Goal: Transaction & Acquisition: Subscribe to service/newsletter

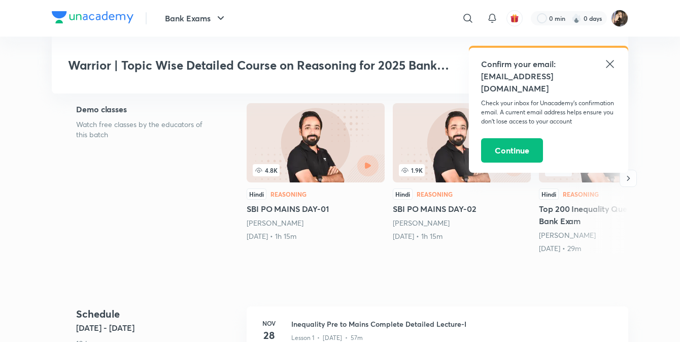
click at [612, 65] on icon at bounding box center [610, 64] width 12 height 12
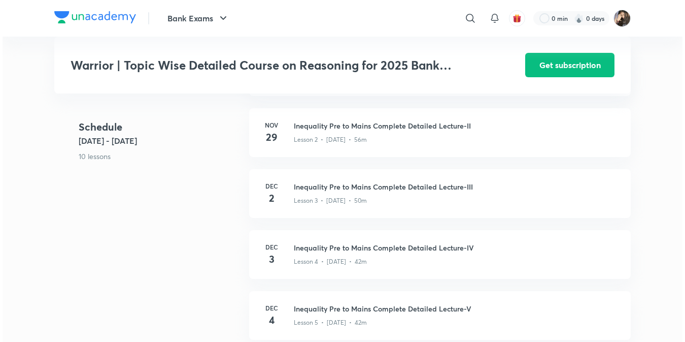
scroll to position [363, 0]
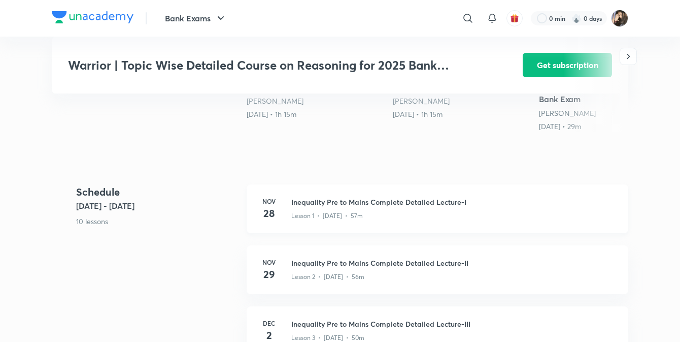
click at [344, 220] on p "Lesson 1 • Nov 28 • 57m" at bounding box center [327, 215] width 72 height 9
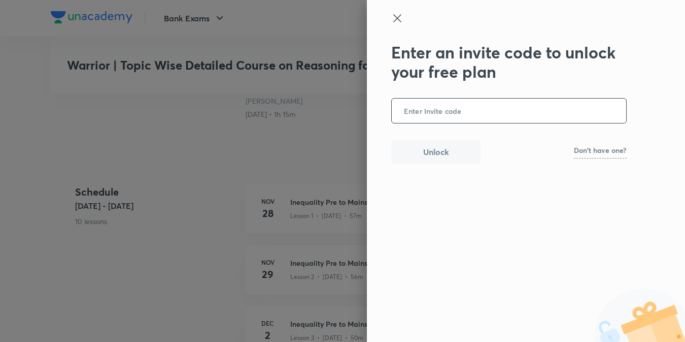
click at [603, 151] on p "Don't have one?" at bounding box center [600, 150] width 53 height 7
click at [606, 157] on div "Unlock Try the code UNACADEMY" at bounding box center [509, 152] width 236 height 24
click at [615, 148] on b "UNACADEMY" at bounding box center [607, 152] width 40 height 8
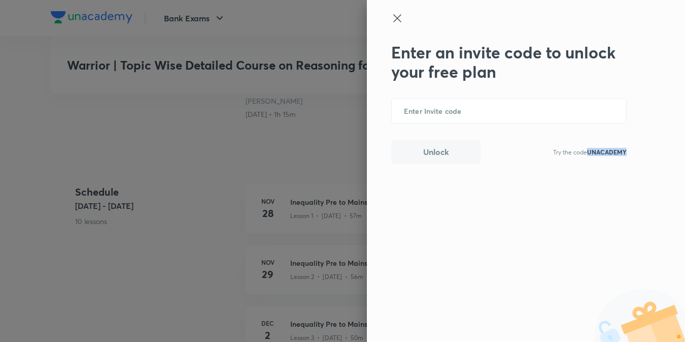
click at [615, 148] on b "UNACADEMY" at bounding box center [607, 152] width 40 height 8
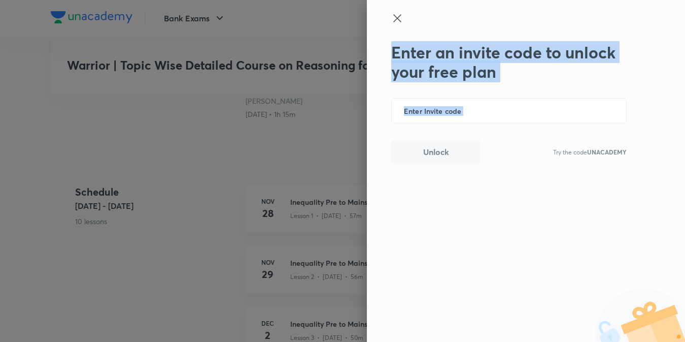
click at [615, 148] on b "UNACADEMY" at bounding box center [607, 152] width 40 height 8
click at [536, 186] on div "Enter an invite code to unlock your free plan ​ Unlock Try the code UNACADEMY" at bounding box center [526, 171] width 318 height 342
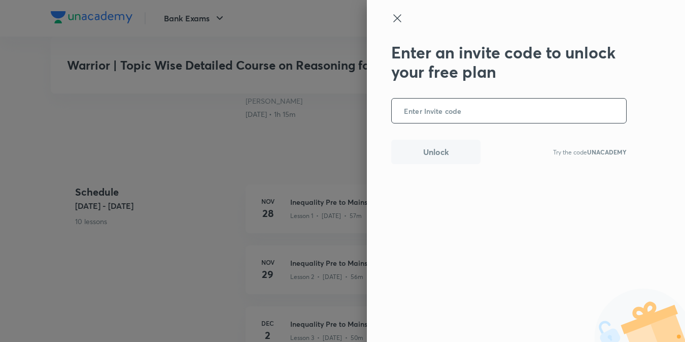
click at [412, 104] on input "text" at bounding box center [509, 111] width 235 height 25
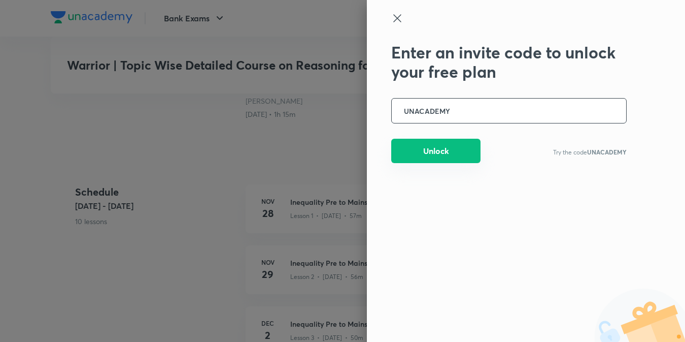
type input "UNACADEMY"
click at [435, 160] on button "Unlock" at bounding box center [435, 151] width 89 height 24
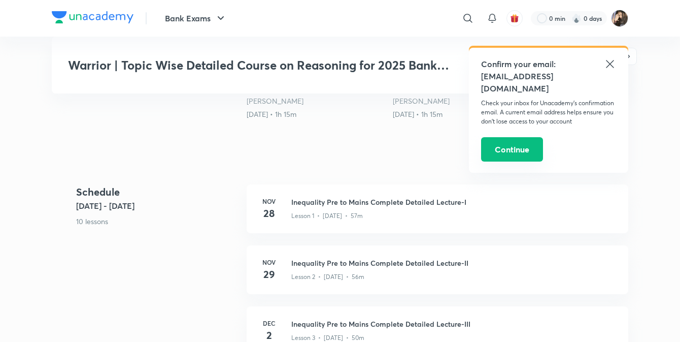
click at [502, 140] on button "Continue" at bounding box center [512, 149] width 62 height 24
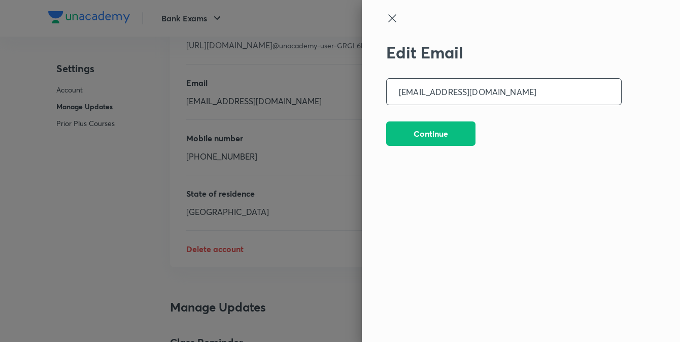
scroll to position [2527, 0]
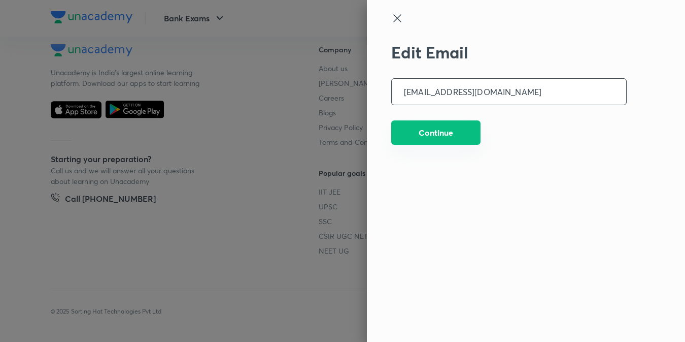
click at [431, 138] on button "Continue" at bounding box center [435, 132] width 89 height 24
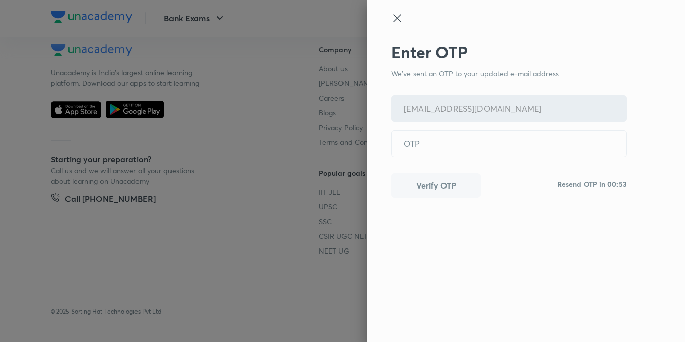
click at [400, 19] on icon at bounding box center [397, 18] width 12 height 12
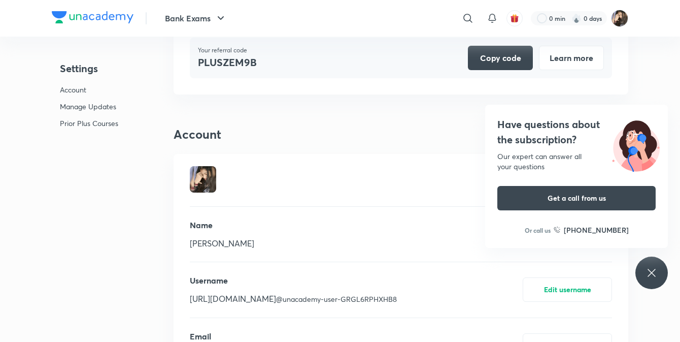
scroll to position [0, 0]
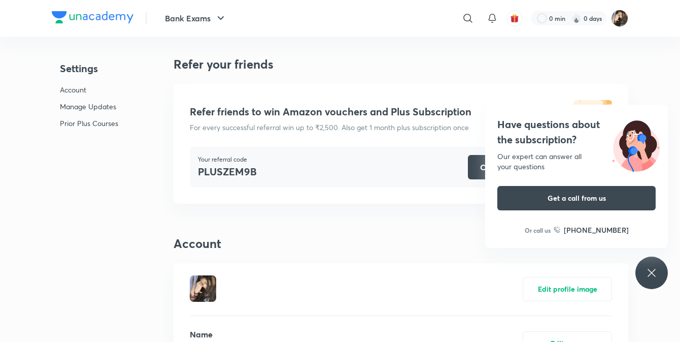
click at [658, 275] on div "Have questions about the subscription? Our expert can answer all your questions…" at bounding box center [652, 272] width 32 height 32
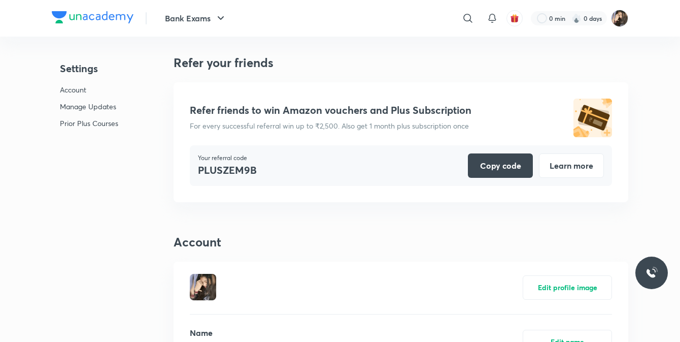
scroll to position [2, 0]
click at [484, 163] on button "Copy code" at bounding box center [500, 164] width 65 height 24
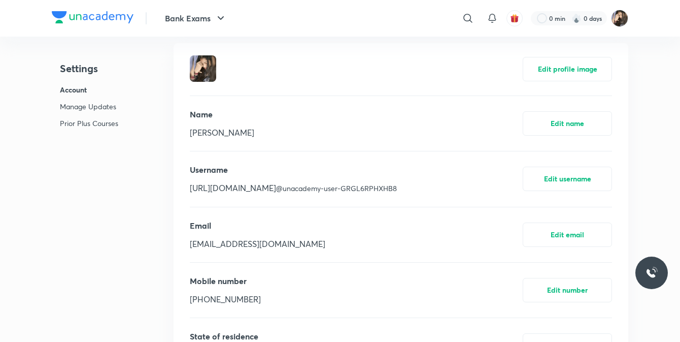
scroll to position [245, 0]
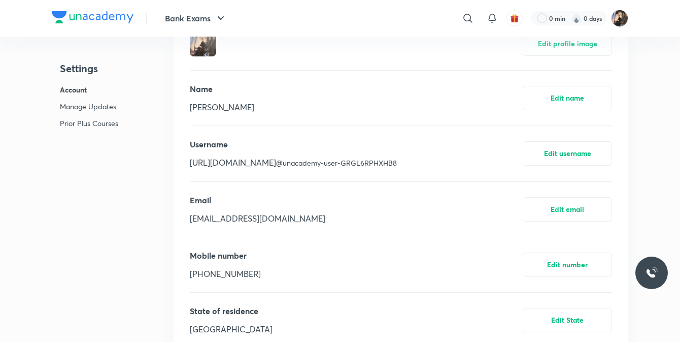
click at [193, 107] on p "nisha Gupta" at bounding box center [222, 107] width 64 height 12
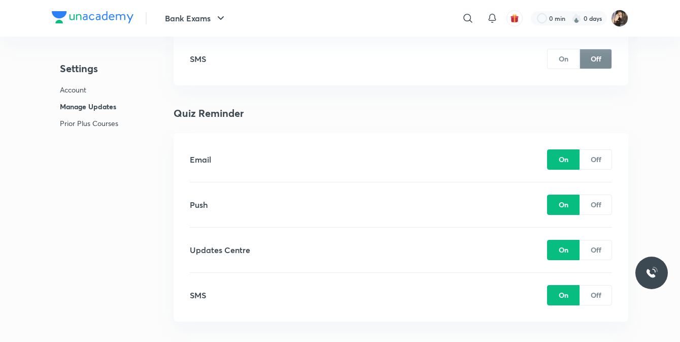
scroll to position [826, 0]
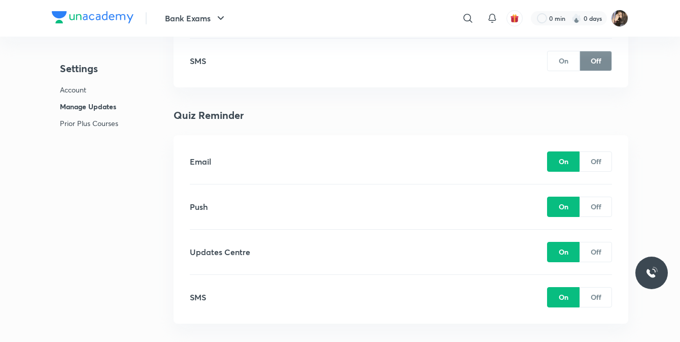
click at [599, 164] on p "Off" at bounding box center [596, 161] width 11 height 11
click at [598, 207] on p "Off" at bounding box center [596, 206] width 11 height 11
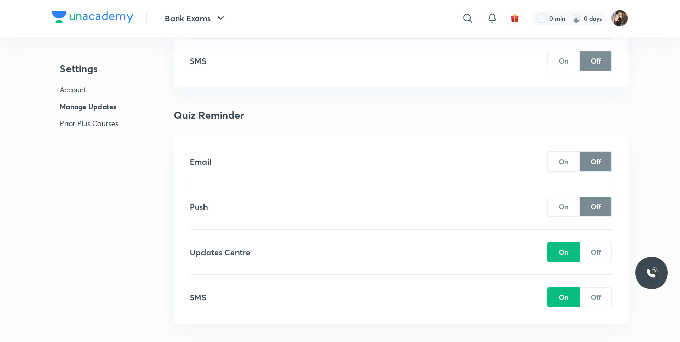
click at [598, 207] on p "Off" at bounding box center [596, 206] width 11 height 11
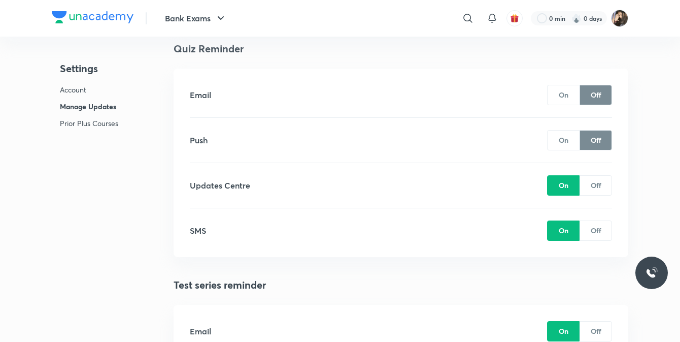
scroll to position [893, 0]
click at [601, 230] on p "Off" at bounding box center [596, 229] width 11 height 11
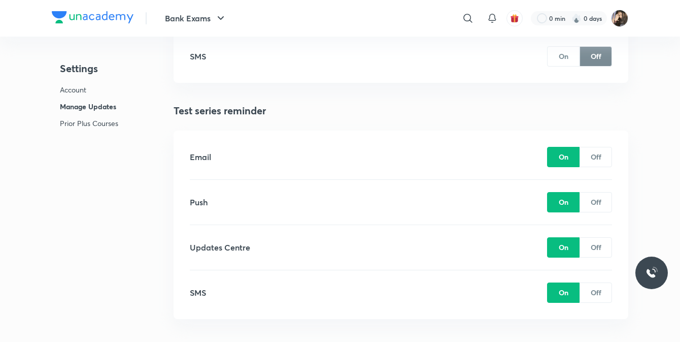
scroll to position [1067, 0]
click at [607, 154] on div "Off" at bounding box center [596, 156] width 32 height 20
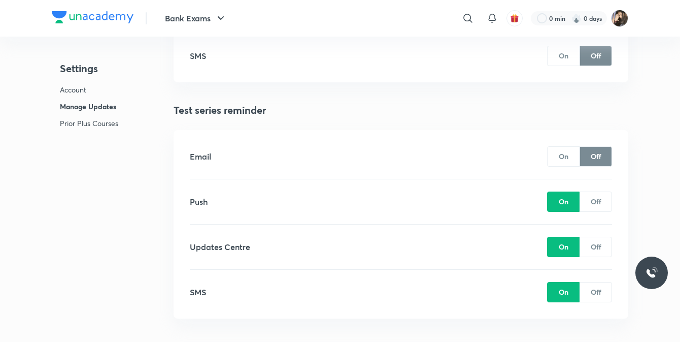
click at [593, 203] on p "Off" at bounding box center [596, 201] width 11 height 11
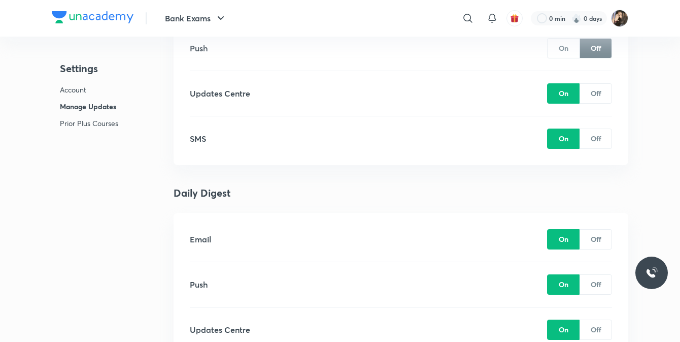
scroll to position [1221, 0]
click at [598, 142] on p "Off" at bounding box center [596, 138] width 11 height 11
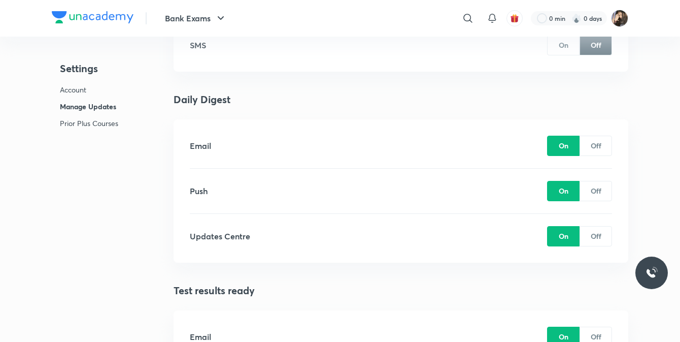
scroll to position [1314, 0]
click at [603, 140] on div "Off" at bounding box center [596, 145] width 32 height 20
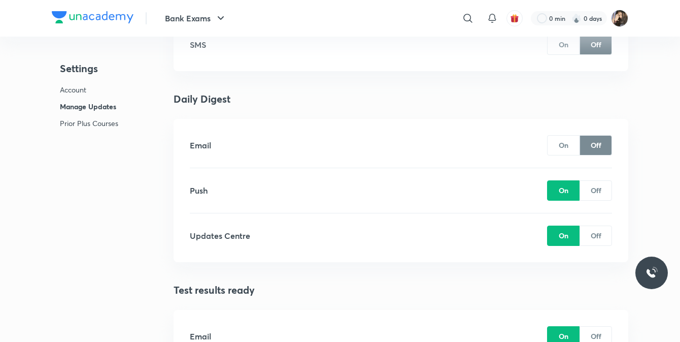
click at [594, 201] on div "Push On Off" at bounding box center [401, 190] width 422 height 45
click at [596, 192] on p "Off" at bounding box center [596, 190] width 11 height 11
click at [594, 235] on p "Off" at bounding box center [596, 235] width 11 height 11
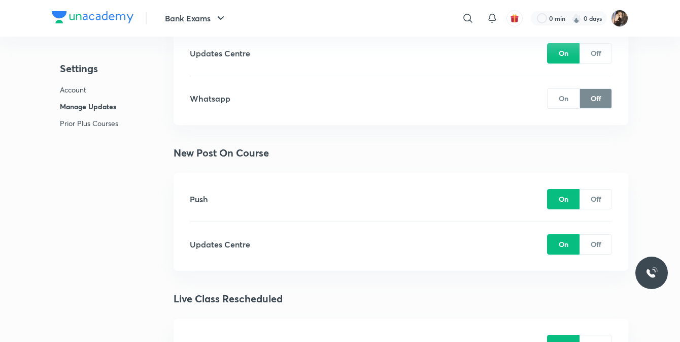
scroll to position [2070, 0]
click at [593, 194] on p "Off" at bounding box center [596, 198] width 11 height 11
click at [596, 243] on p "Off" at bounding box center [596, 243] width 11 height 11
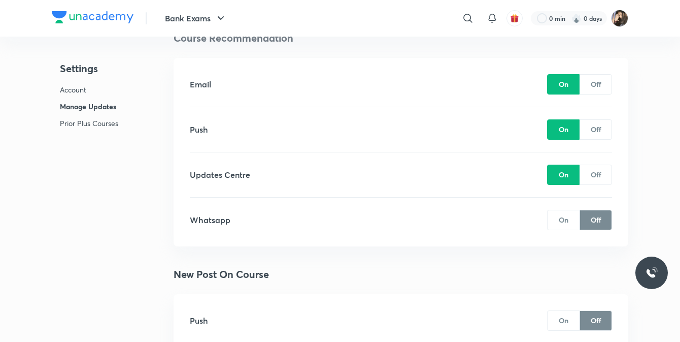
scroll to position [1941, 0]
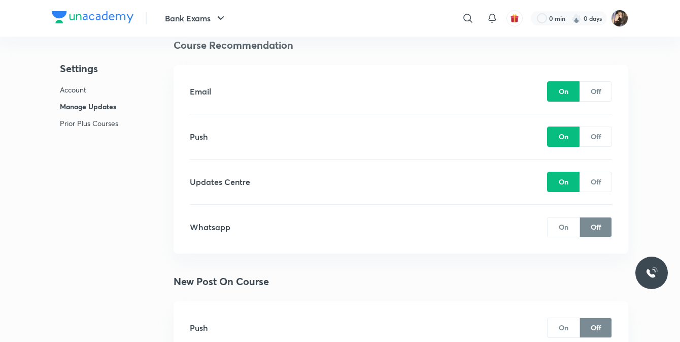
click at [589, 81] on div "Off" at bounding box center [596, 91] width 32 height 20
click at [597, 143] on div "Off" at bounding box center [596, 136] width 32 height 20
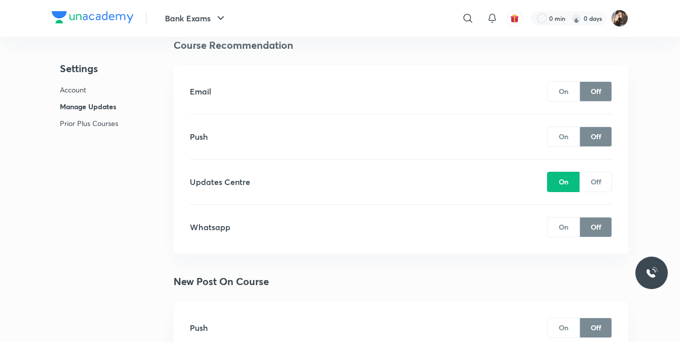
click at [597, 179] on p "Off" at bounding box center [596, 181] width 11 height 11
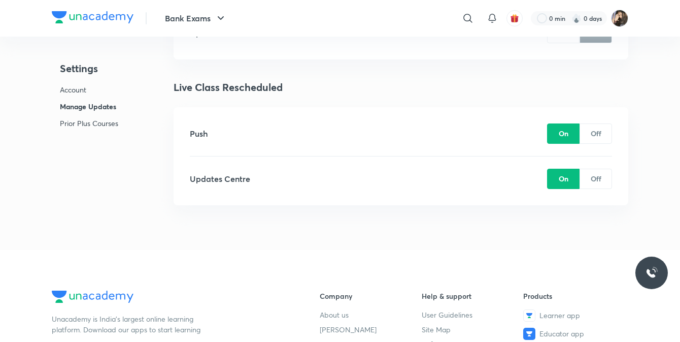
scroll to position [2282, 0]
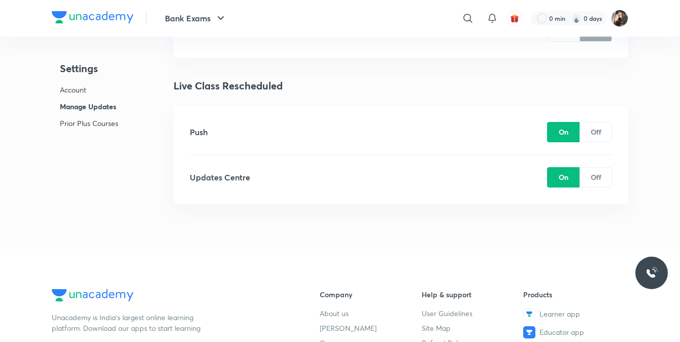
click at [599, 134] on p "Off" at bounding box center [596, 131] width 11 height 11
click at [600, 175] on p "Off" at bounding box center [596, 177] width 11 height 11
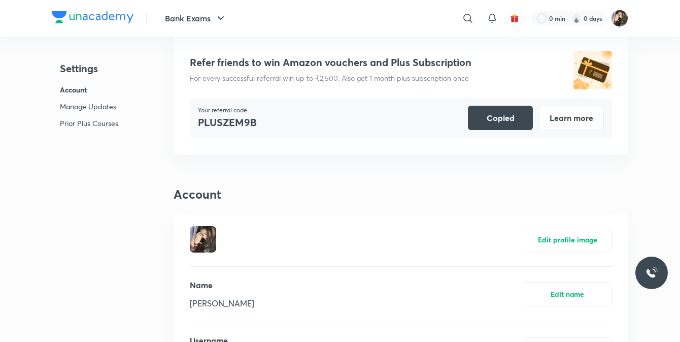
scroll to position [0, 0]
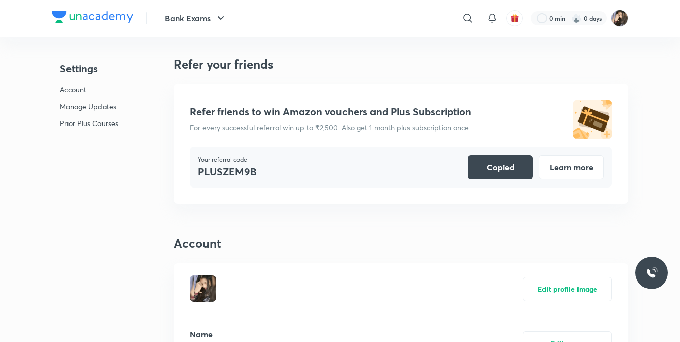
click at [78, 90] on p "Account" at bounding box center [89, 89] width 58 height 11
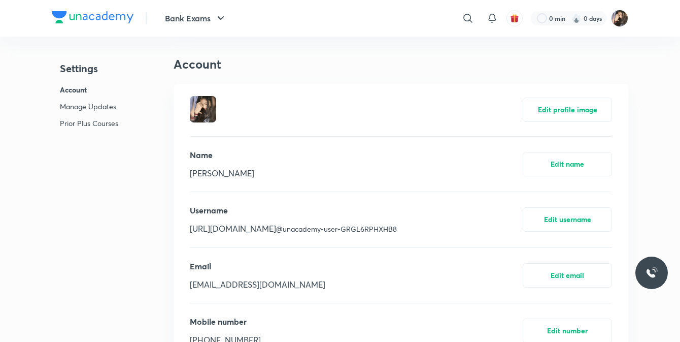
scroll to position [183, 0]
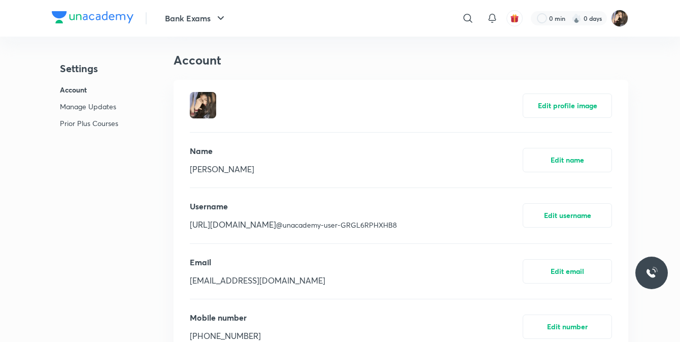
click at [78, 90] on p "Account" at bounding box center [89, 89] width 58 height 11
click at [80, 110] on p "Manage Updates" at bounding box center [89, 106] width 58 height 11
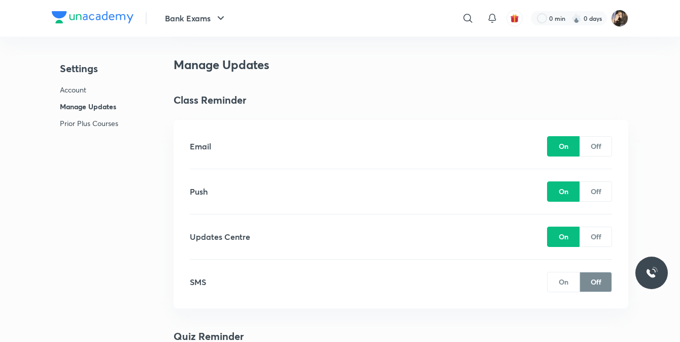
scroll to position [609, 0]
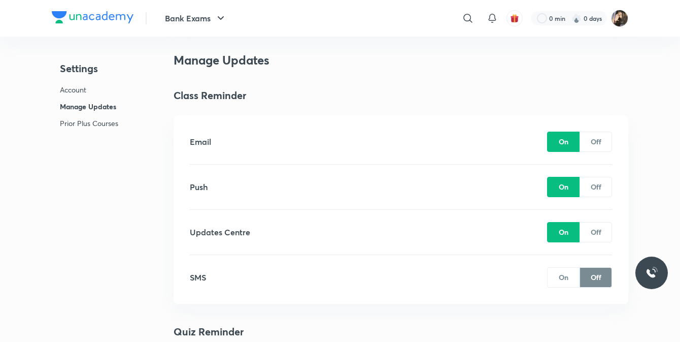
click at [81, 124] on p "Prior Plus Courses" at bounding box center [89, 123] width 58 height 11
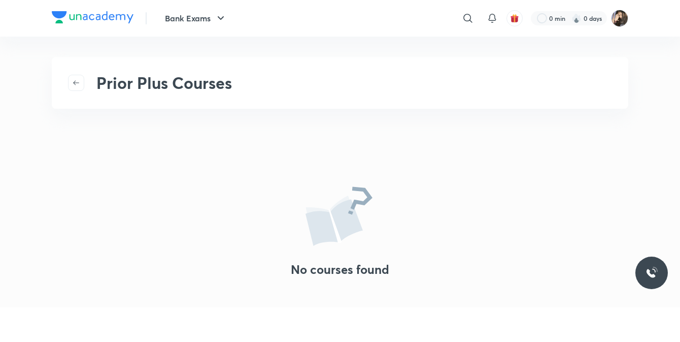
click at [131, 71] on div "Prior Plus Courses" at bounding box center [340, 83] width 577 height 52
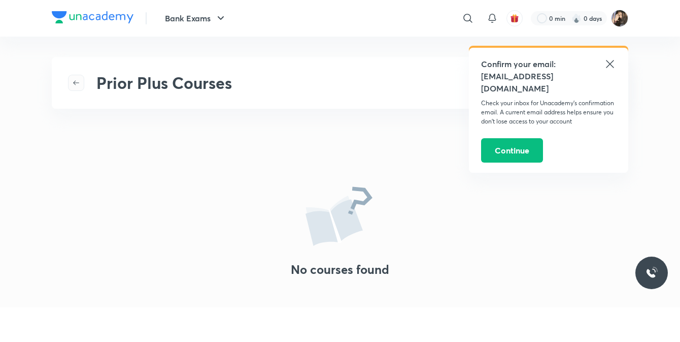
click at [75, 82] on icon "button" at bounding box center [76, 83] width 8 height 8
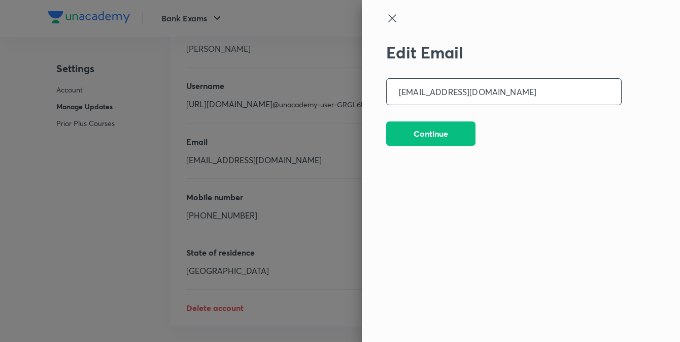
scroll to position [2527, 0]
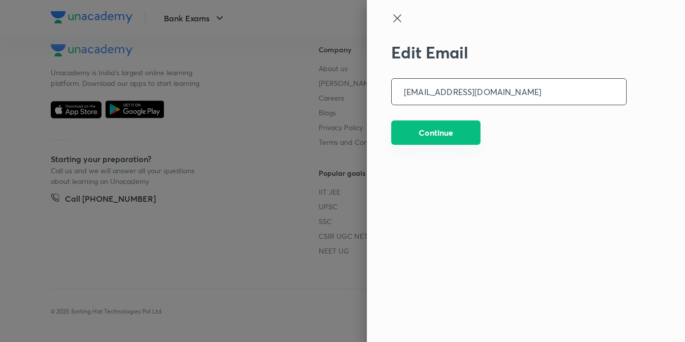
click at [441, 127] on button "Continue" at bounding box center [435, 132] width 89 height 24
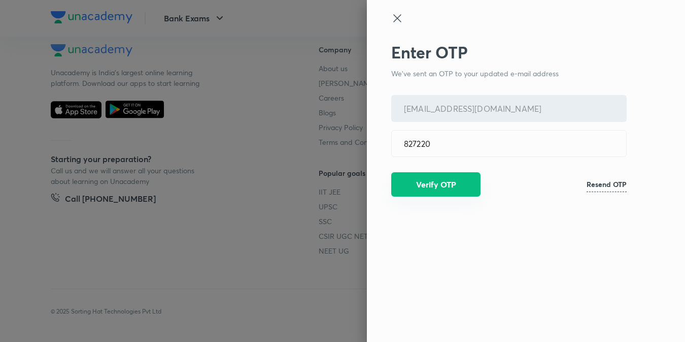
click at [433, 189] on button "Verify OTP" at bounding box center [435, 184] width 89 height 24
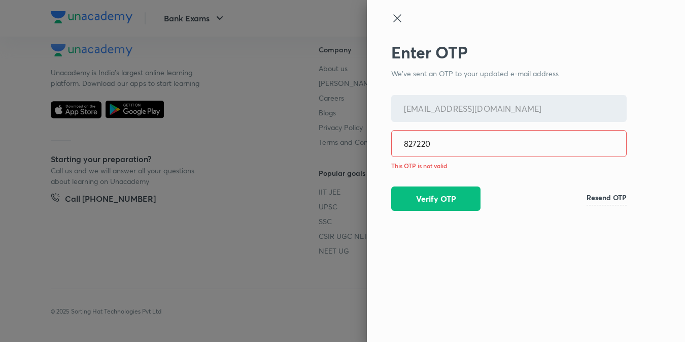
click at [618, 194] on h6 "Resend OTP" at bounding box center [607, 197] width 40 height 11
click at [521, 142] on input "827220" at bounding box center [509, 143] width 235 height 26
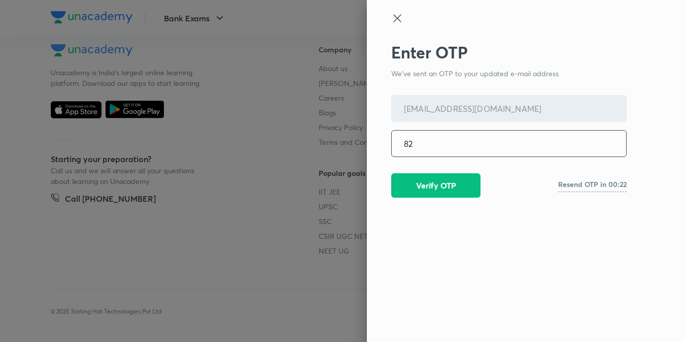
type input "8"
type input "317643"
click at [430, 180] on button "Verify OTP" at bounding box center [435, 184] width 89 height 24
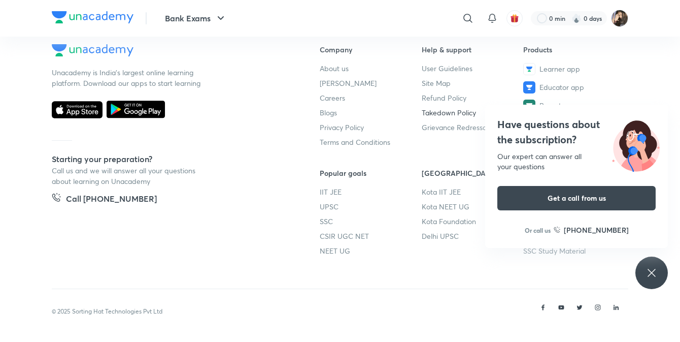
click at [468, 109] on link "Takedown Policy" at bounding box center [473, 112] width 102 height 11
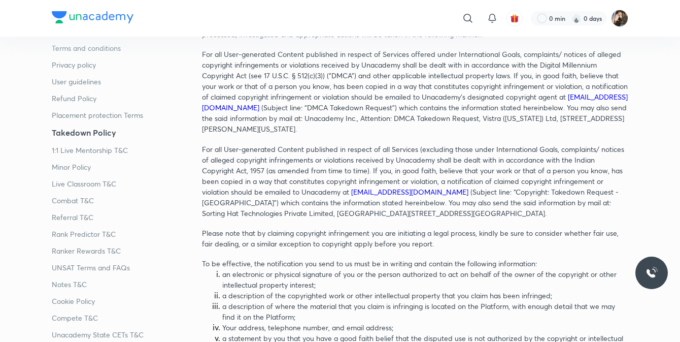
click at [430, 118] on p "For all User-generated Content published in respect of Services offered under I…" at bounding box center [415, 91] width 427 height 85
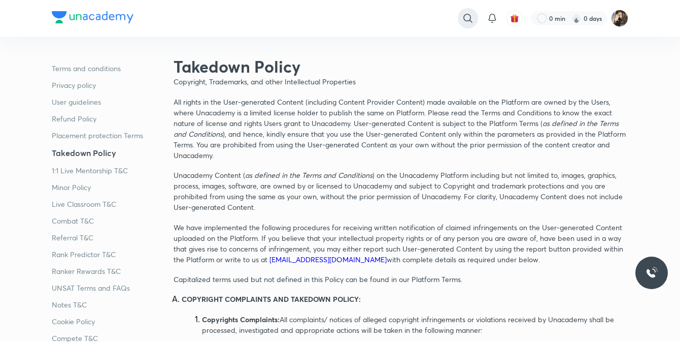
click at [467, 19] on icon at bounding box center [468, 18] width 12 height 12
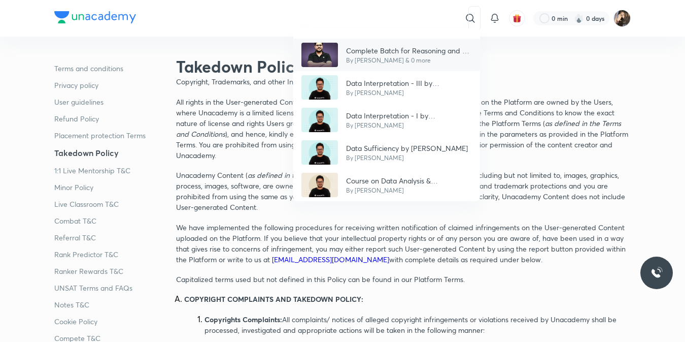
click at [397, 60] on p "By [PERSON_NAME] & 0 more" at bounding box center [409, 60] width 126 height 9
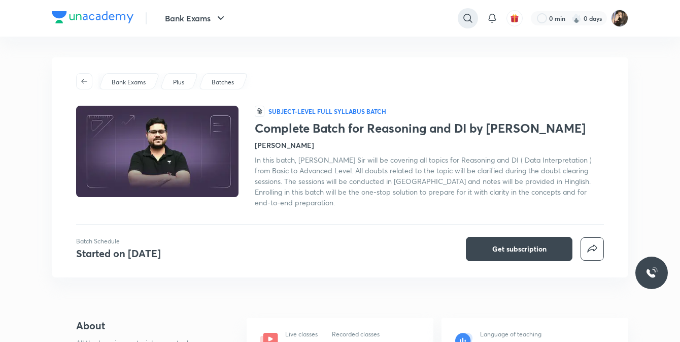
click at [469, 21] on icon at bounding box center [468, 18] width 12 height 12
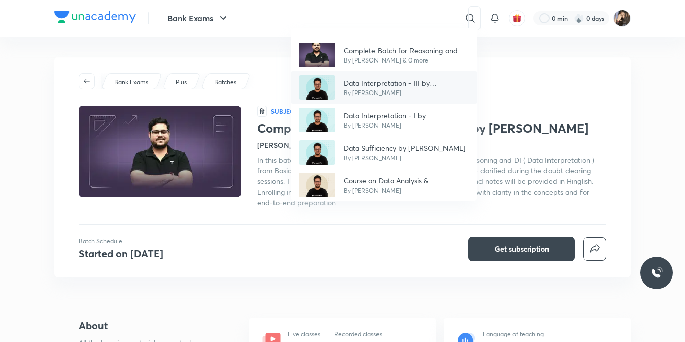
click at [409, 87] on p "Data Interpretation - III by [PERSON_NAME]" at bounding box center [407, 83] width 126 height 11
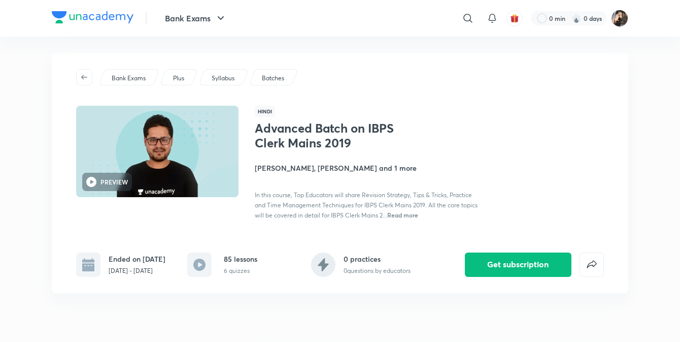
scroll to position [5, 0]
click at [154, 155] on img at bounding box center [158, 150] width 166 height 93
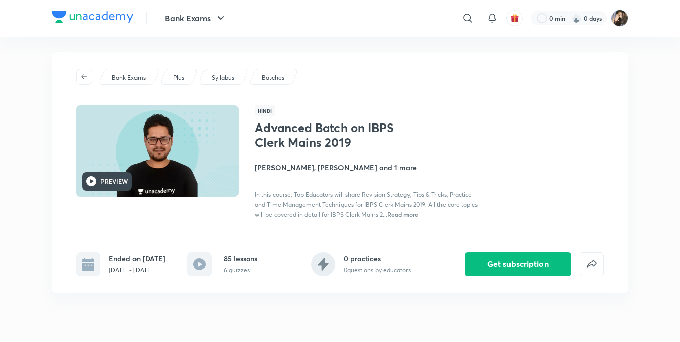
click at [103, 177] on h6 "PREVIEW" at bounding box center [114, 181] width 27 height 9
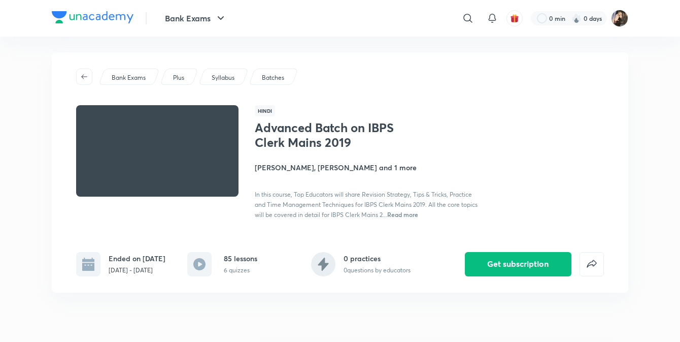
click at [226, 76] on p "Syllabus" at bounding box center [223, 77] width 23 height 9
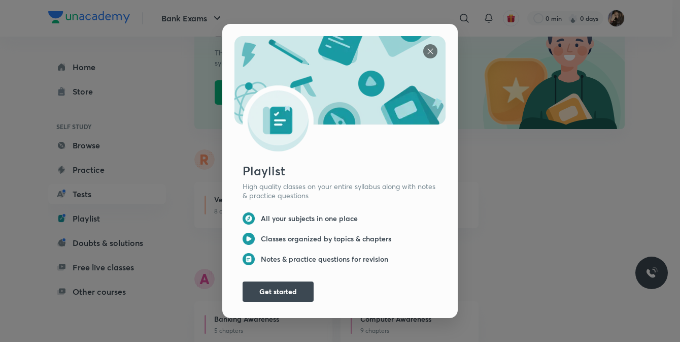
scroll to position [158, 0]
click at [448, 59] on div "Playlist High quality classes on your entire syllabus along with notes & practi…" at bounding box center [340, 170] width 236 height 293
click at [424, 48] on img at bounding box center [430, 51] width 14 height 14
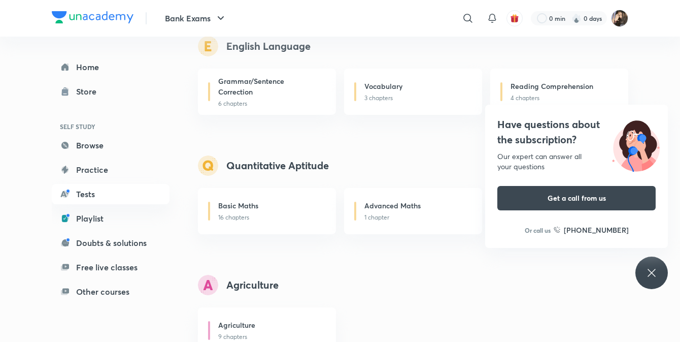
scroll to position [629, 0]
click at [263, 215] on p "16 chapters" at bounding box center [271, 216] width 106 height 9
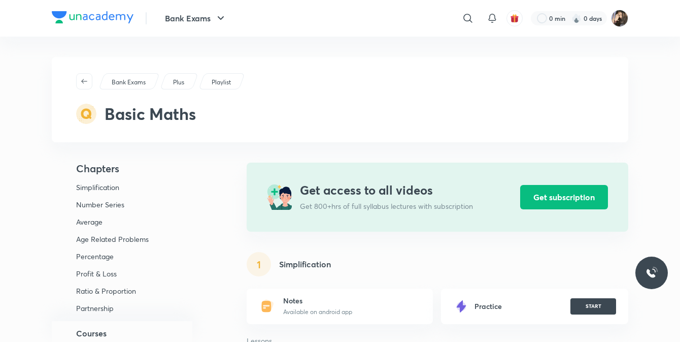
click at [301, 254] on div "1 Simplification" at bounding box center [438, 264] width 382 height 24
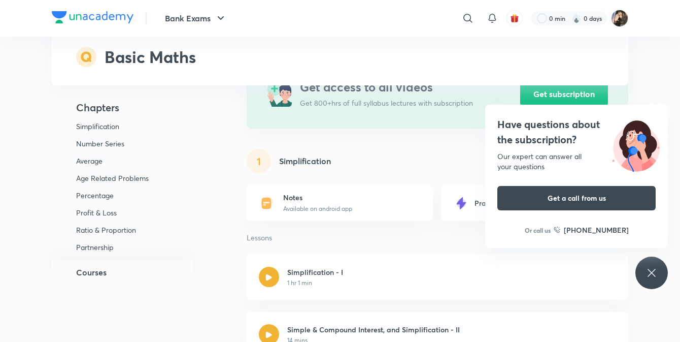
scroll to position [102, 0]
click at [268, 282] on div at bounding box center [269, 278] width 20 height 20
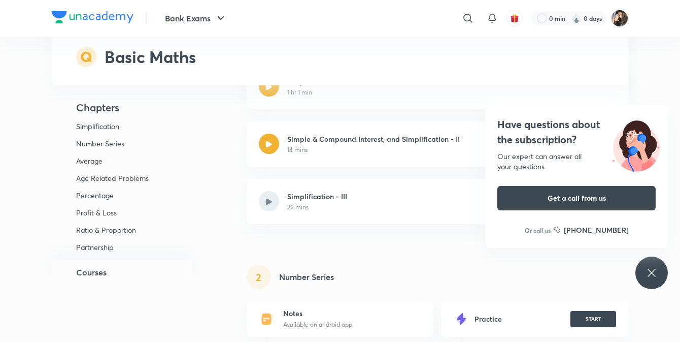
scroll to position [451, 0]
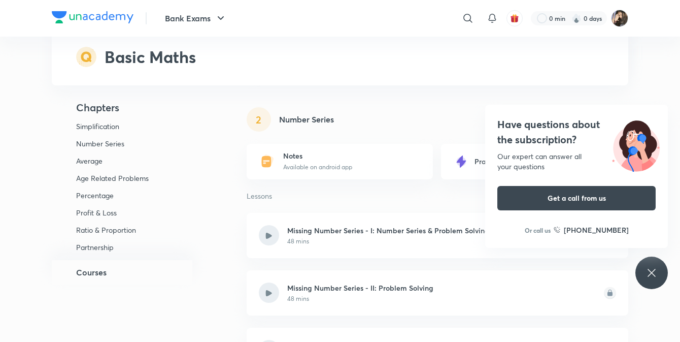
scroll to position [102, 0]
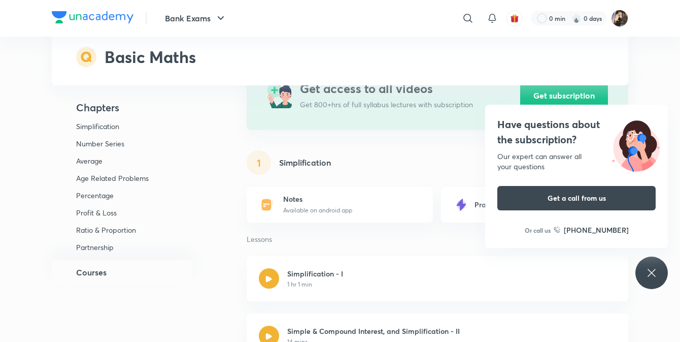
click at [87, 166] on div "Simplification Number Series Average Age Related Problems Percentage Profit & L…" at bounding box center [133, 191] width 162 height 138
click at [91, 160] on p "Average" at bounding box center [125, 160] width 99 height 9
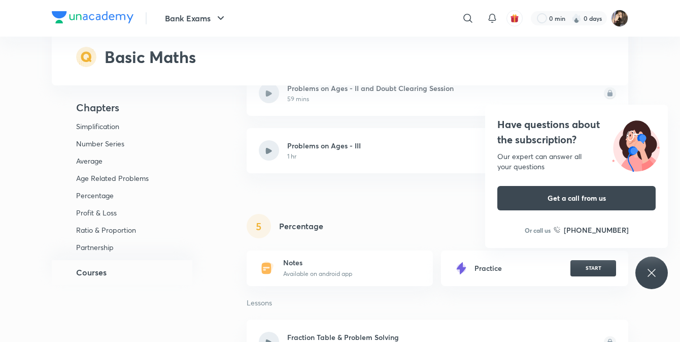
scroll to position [1198, 0]
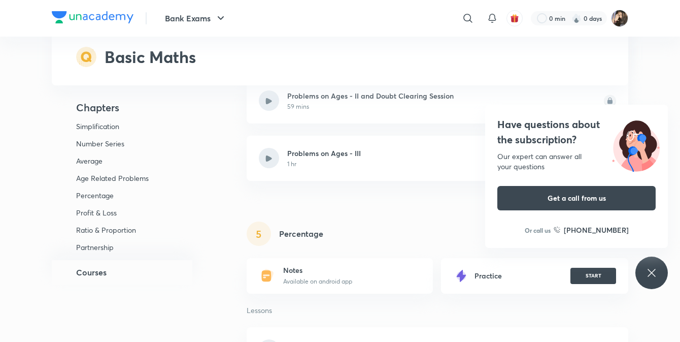
click at [116, 177] on p "Age Related Problems" at bounding box center [125, 178] width 99 height 9
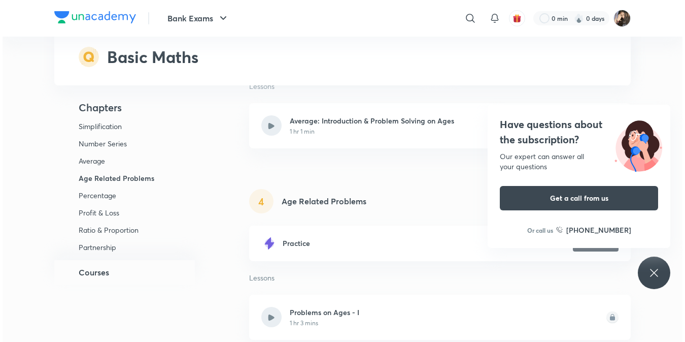
scroll to position [922, 0]
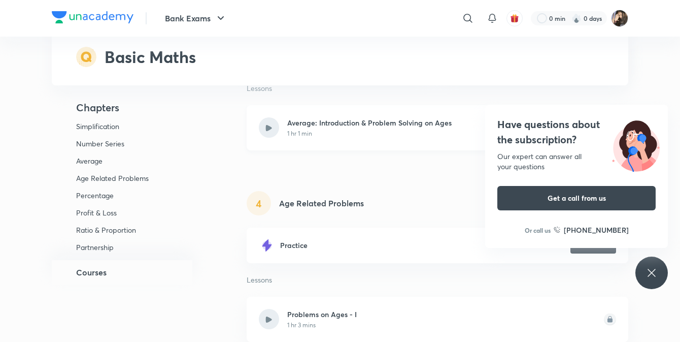
click at [260, 123] on div at bounding box center [269, 127] width 20 height 20
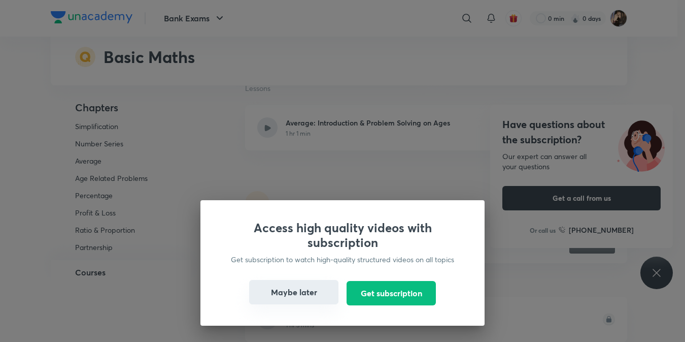
click at [306, 292] on button "Maybe later" at bounding box center [293, 292] width 89 height 24
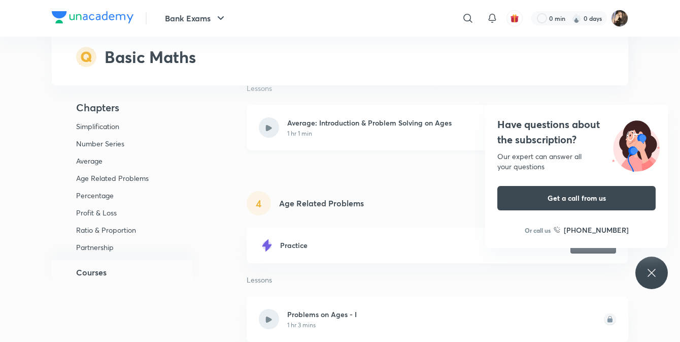
click at [266, 129] on icon at bounding box center [269, 127] width 6 height 6
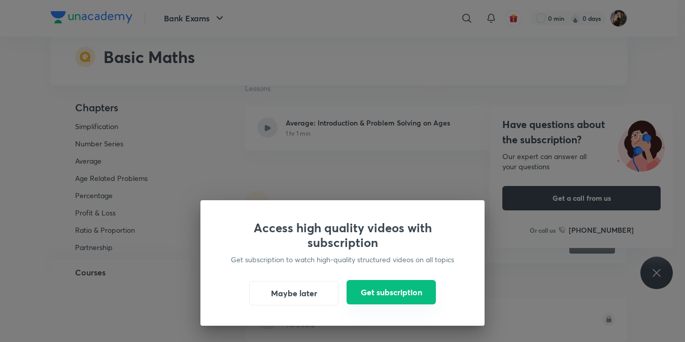
click at [364, 290] on button "Get subscription" at bounding box center [391, 292] width 89 height 24
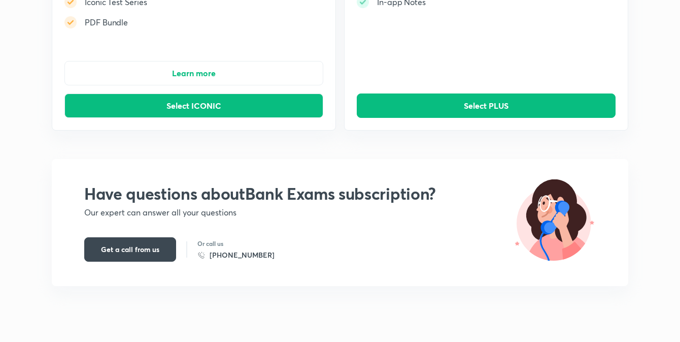
scroll to position [235, 0]
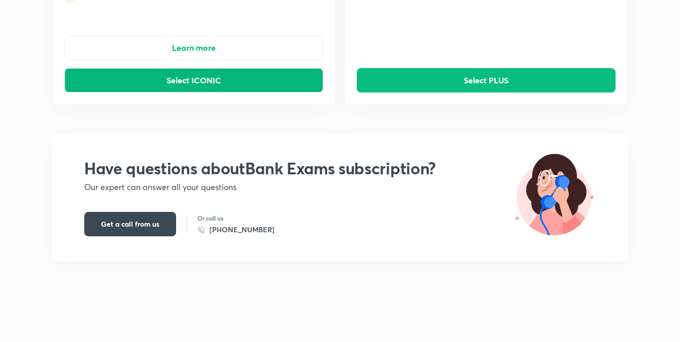
click at [187, 86] on button "Select ICONIC" at bounding box center [193, 80] width 259 height 24
